Goal: Task Accomplishment & Management: Use online tool/utility

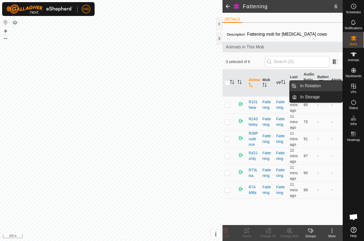
click at [328, 87] on link "In Rotation" at bounding box center [320, 86] width 46 height 11
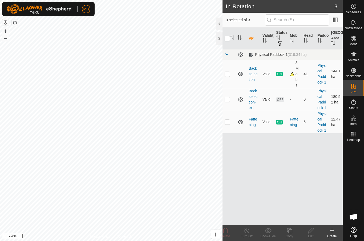
click at [225, 101] on p-checkbox at bounding box center [226, 99] width 5 height 4
checkbox input "true"
click at [217, 23] on div at bounding box center [219, 24] width 6 height 13
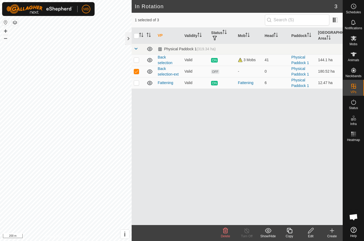
click at [314, 232] on edit-svg-icon at bounding box center [310, 231] width 21 height 6
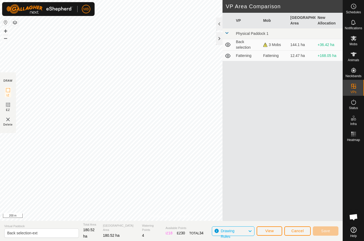
click at [298, 231] on span "Cancel" at bounding box center [297, 231] width 13 height 4
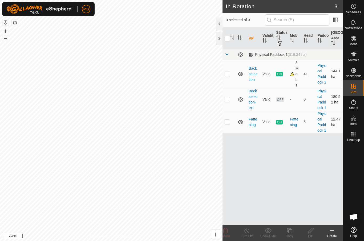
click at [229, 101] on p-checkbox at bounding box center [226, 99] width 5 height 4
checkbox input "true"
click at [311, 231] on icon at bounding box center [310, 230] width 5 height 5
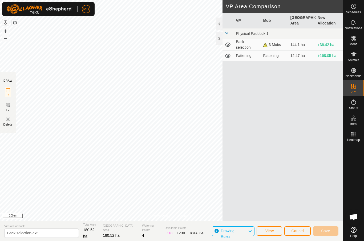
click at [304, 231] on button "Cancel" at bounding box center [297, 231] width 26 height 9
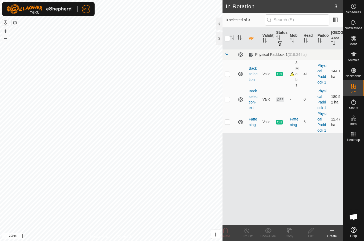
click at [230, 100] on p-checkbox at bounding box center [226, 99] width 5 height 4
checkbox input "true"
click at [290, 232] on icon at bounding box center [289, 231] width 7 height 6
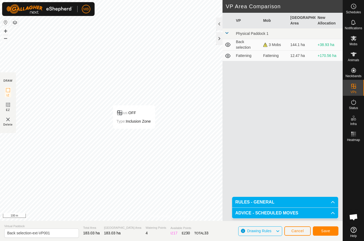
click at [140, 119] on div "Type: Inclusion Zone" at bounding box center [133, 121] width 34 height 6
click at [52, 233] on input "Back selection-ext-VP001" at bounding box center [41, 233] width 75 height 9
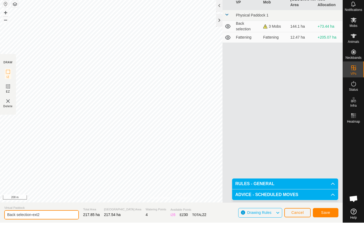
type input "Back selection-ext2"
click at [332, 227] on button "Save" at bounding box center [326, 231] width 26 height 9
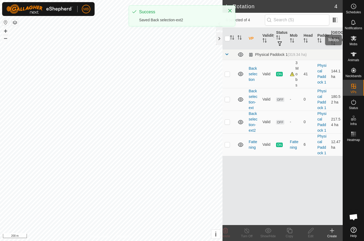
click at [350, 38] on icon at bounding box center [353, 38] width 6 height 6
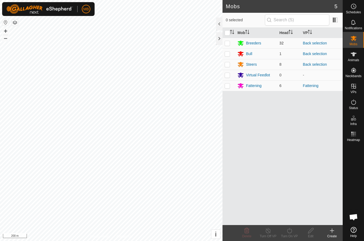
click at [228, 45] on p-checkbox at bounding box center [226, 43] width 5 height 4
checkbox input "true"
click at [227, 56] on td at bounding box center [228, 53] width 13 height 11
checkbox input "true"
click at [229, 69] on td at bounding box center [228, 64] width 13 height 11
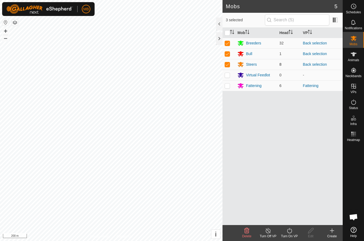
checkbox input "true"
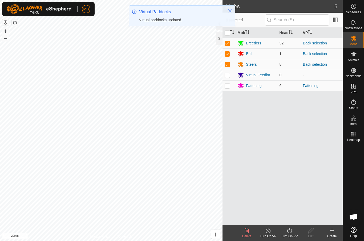
click at [291, 236] on div "Turn On VP" at bounding box center [289, 236] width 21 height 5
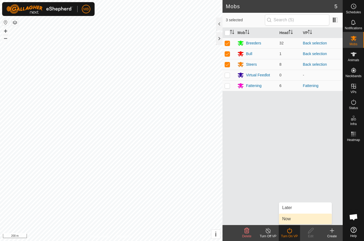
click at [301, 220] on link "Now" at bounding box center [305, 219] width 53 height 11
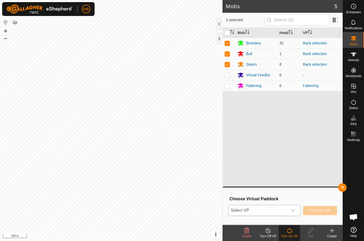
click at [287, 208] on span "Select VP" at bounding box center [257, 210] width 59 height 11
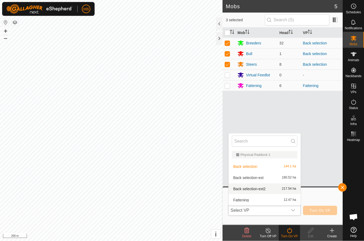
click at [289, 191] on div "Back selection-ext2 217.54 ha" at bounding box center [265, 189] width 66 height 6
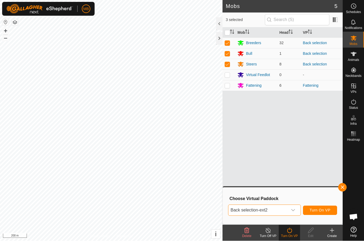
click at [328, 211] on span "Turn On VP" at bounding box center [319, 210] width 21 height 4
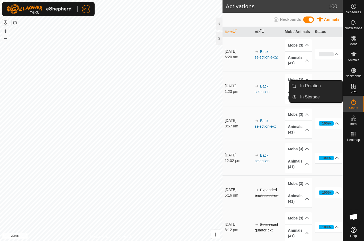
click at [357, 88] on es-virtualpaddocks-svg-icon at bounding box center [354, 86] width 10 height 9
click at [319, 85] on span "In Rotation" at bounding box center [310, 86] width 21 height 6
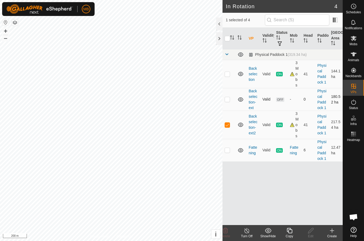
click at [230, 102] on td at bounding box center [228, 99] width 13 height 23
checkbox input "true"
click at [227, 126] on p-checkbox at bounding box center [226, 125] width 5 height 4
checkbox input "false"
click at [226, 236] on span "Delete" at bounding box center [225, 237] width 9 height 4
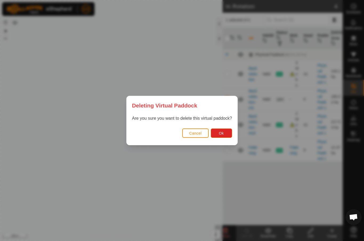
click at [233, 130] on div "Cancel Ok" at bounding box center [181, 136] width 111 height 18
click at [223, 137] on button "Ok" at bounding box center [221, 133] width 21 height 9
checkbox input "false"
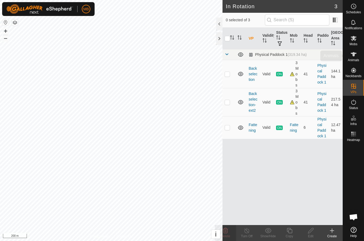
click at [361, 54] on div "Animals" at bounding box center [353, 56] width 21 height 16
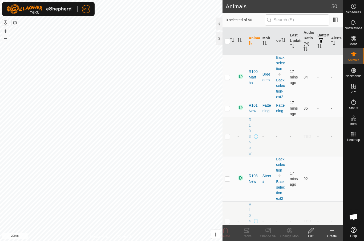
click at [356, 57] on icon at bounding box center [353, 54] width 6 height 6
